Goal: Obtain resource: Obtain resource

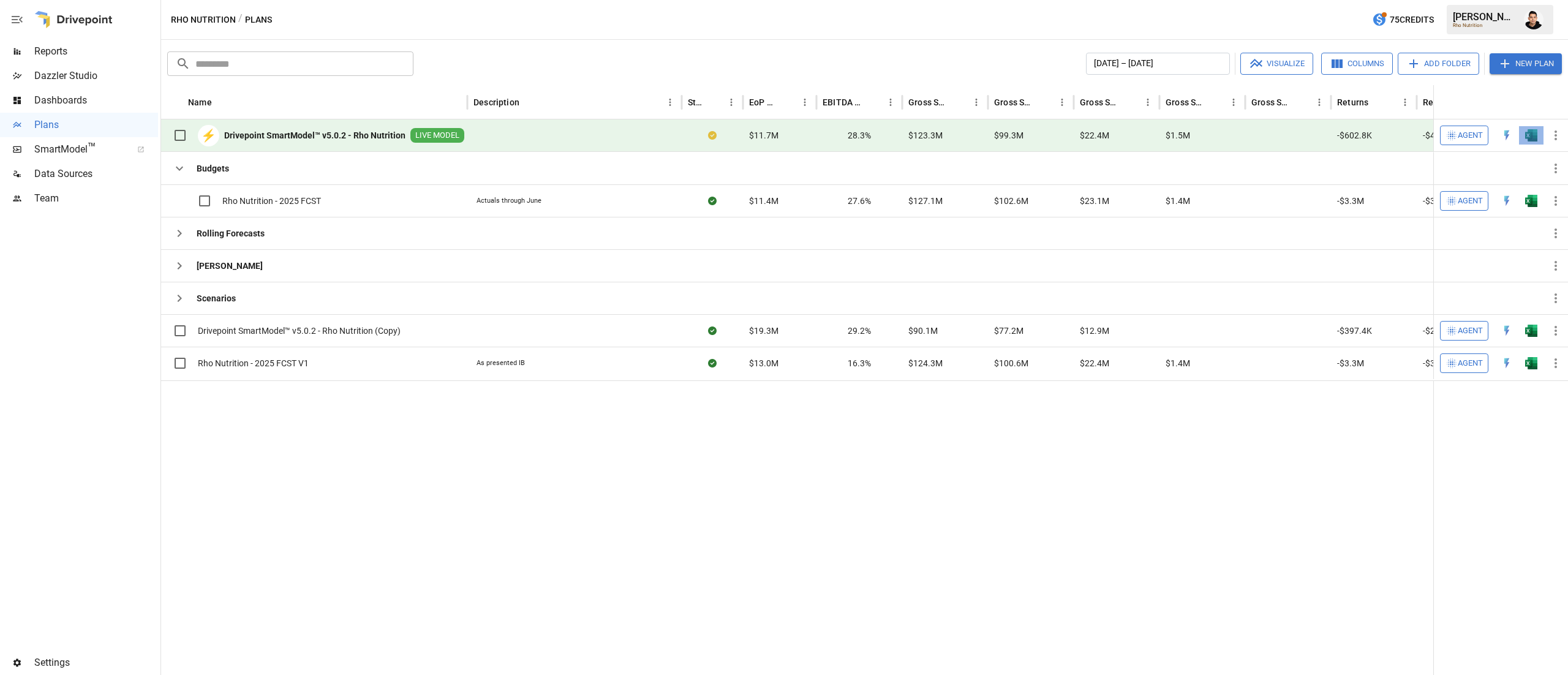
click at [1525, 138] on img "Open in Excel" at bounding box center [1531, 135] width 12 height 12
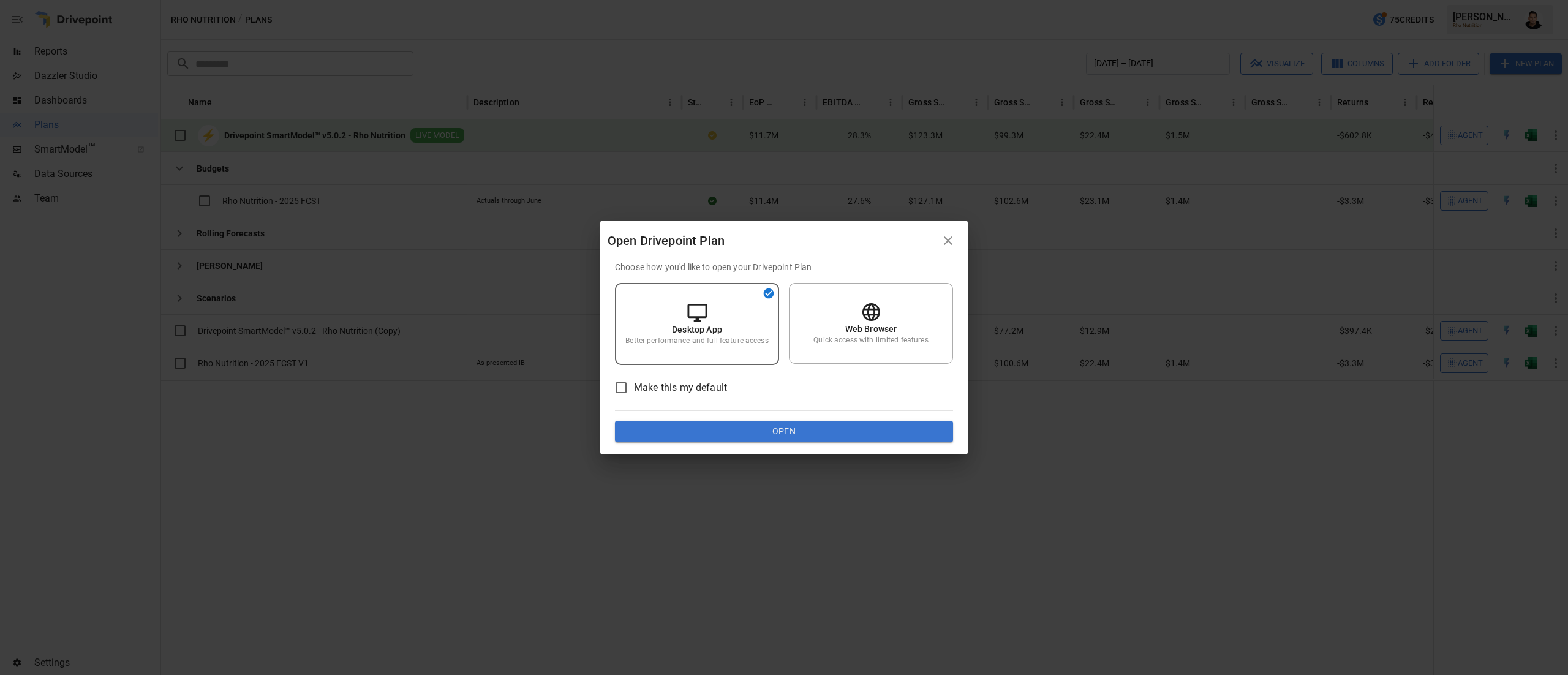
click at [845, 419] on div "Choose how you'd like to open your Drivepoint Plan Desktop App Better performan…" at bounding box center [784, 351] width 338 height 182
click at [831, 426] on button "Open" at bounding box center [784, 432] width 338 height 22
